Goal: Information Seeking & Learning: Learn about a topic

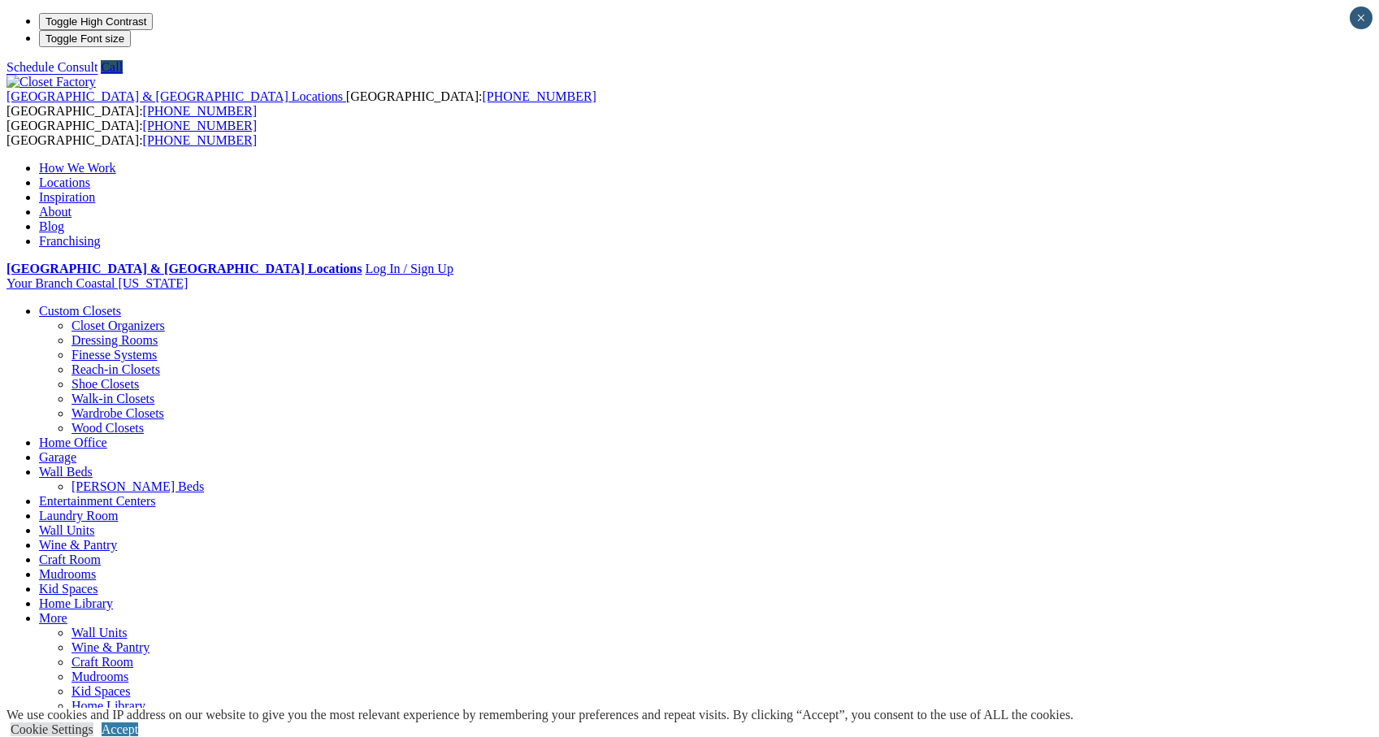
click at [76, 450] on link "Garage" at bounding box center [57, 457] width 37 height 14
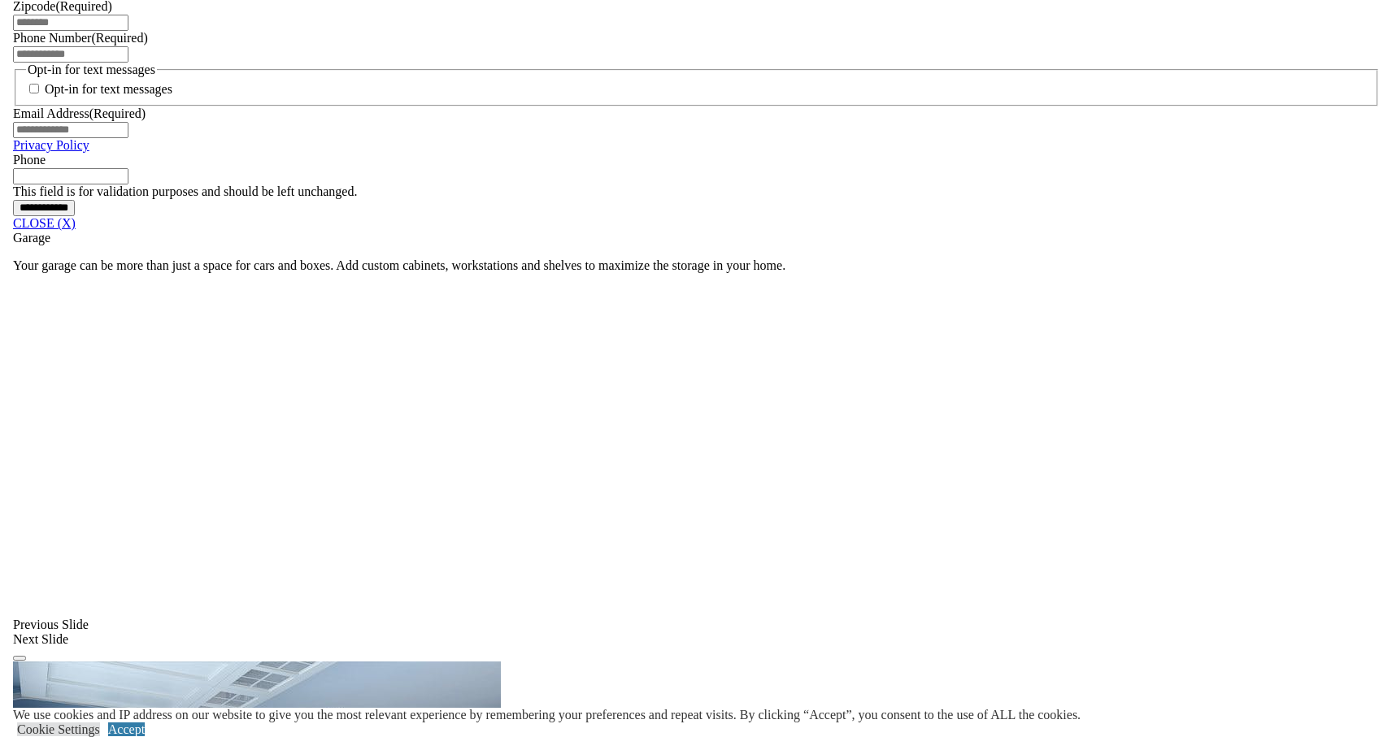
scroll to position [1249, 0]
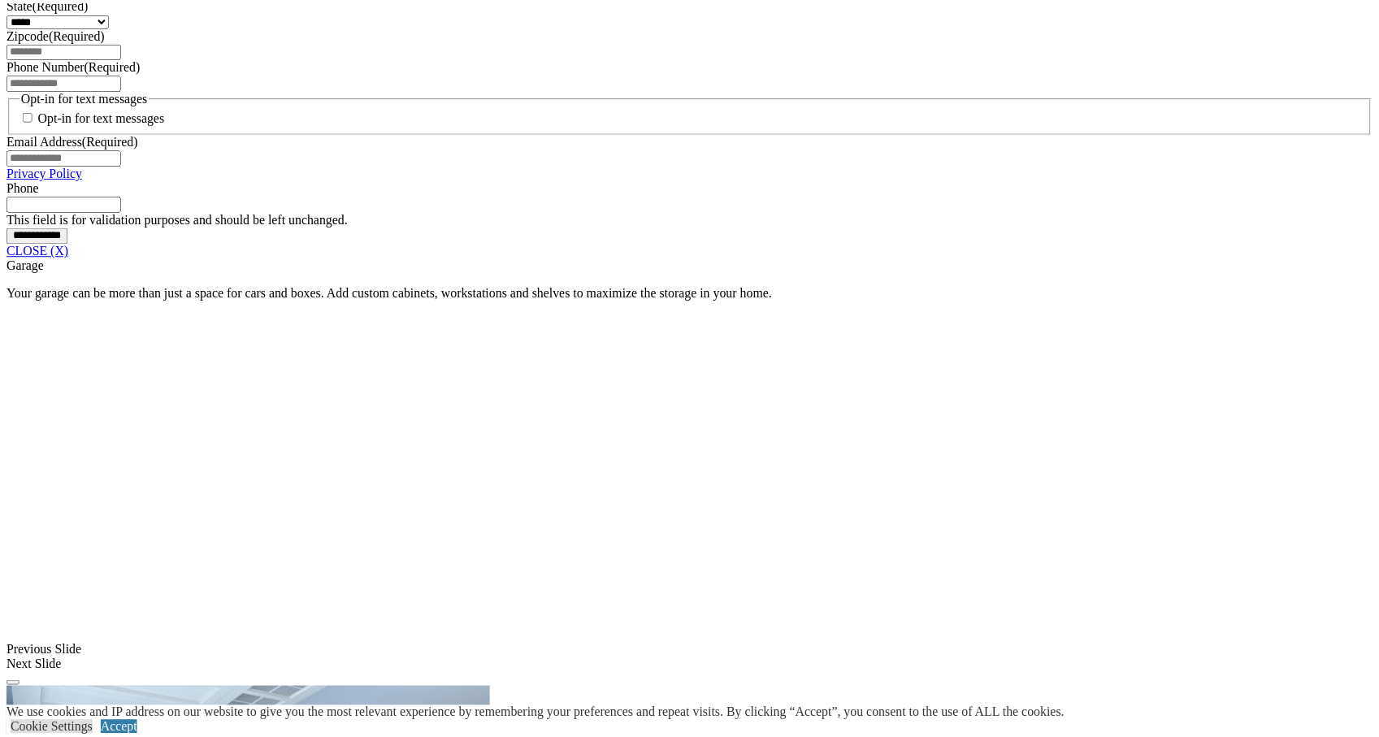
scroll to position [1319, 0]
